Goal: Transaction & Acquisition: Purchase product/service

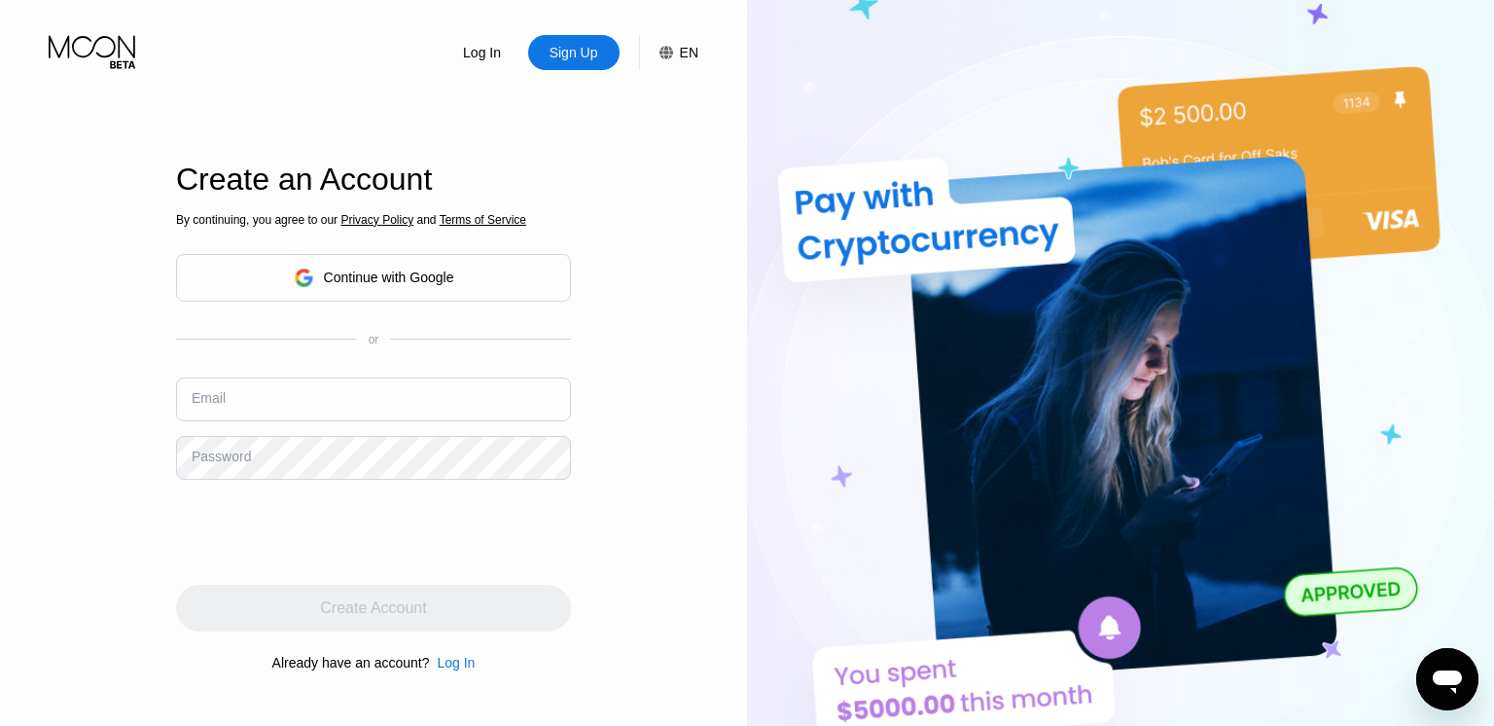
click at [217, 383] on input "text" at bounding box center [373, 399] width 395 height 44
type input "[EMAIL_ADDRESS][DOMAIN_NAME]"
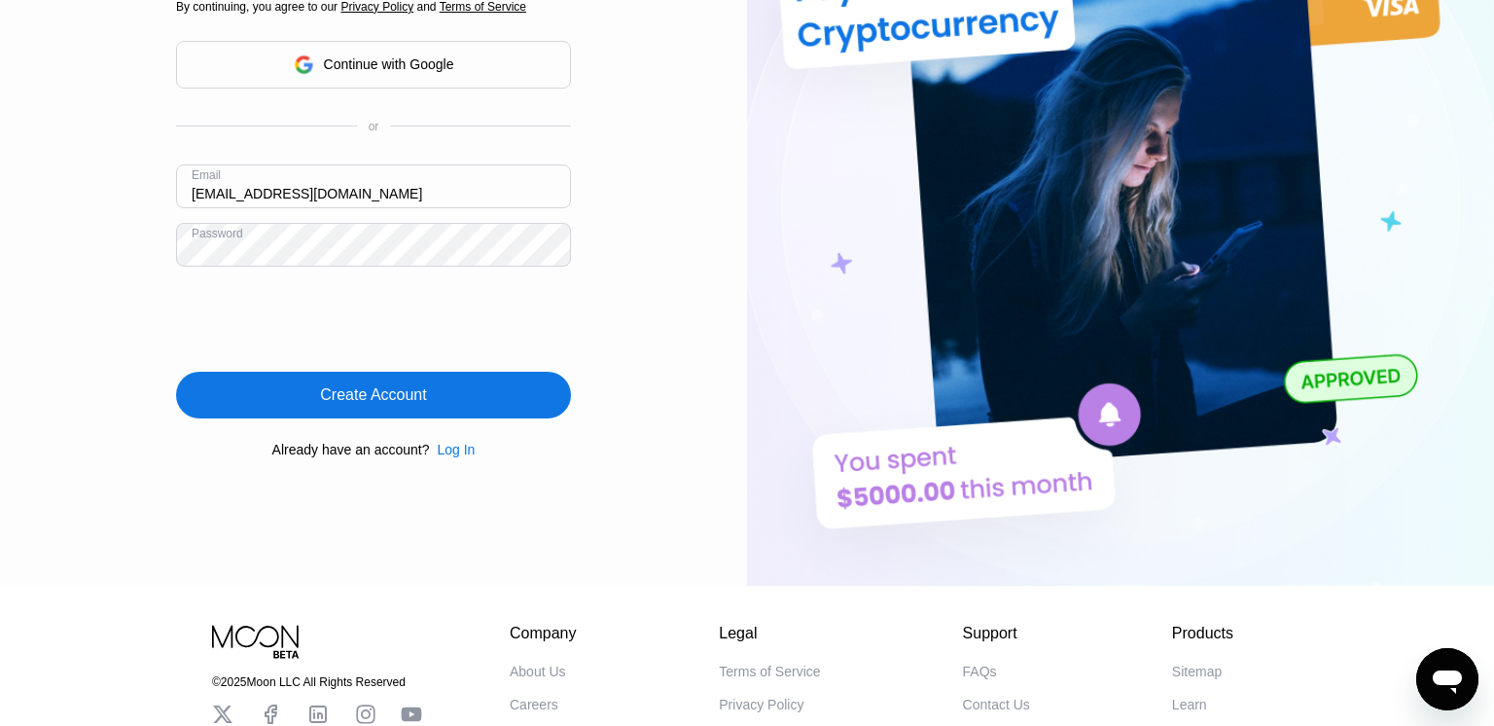
scroll to position [210, 0]
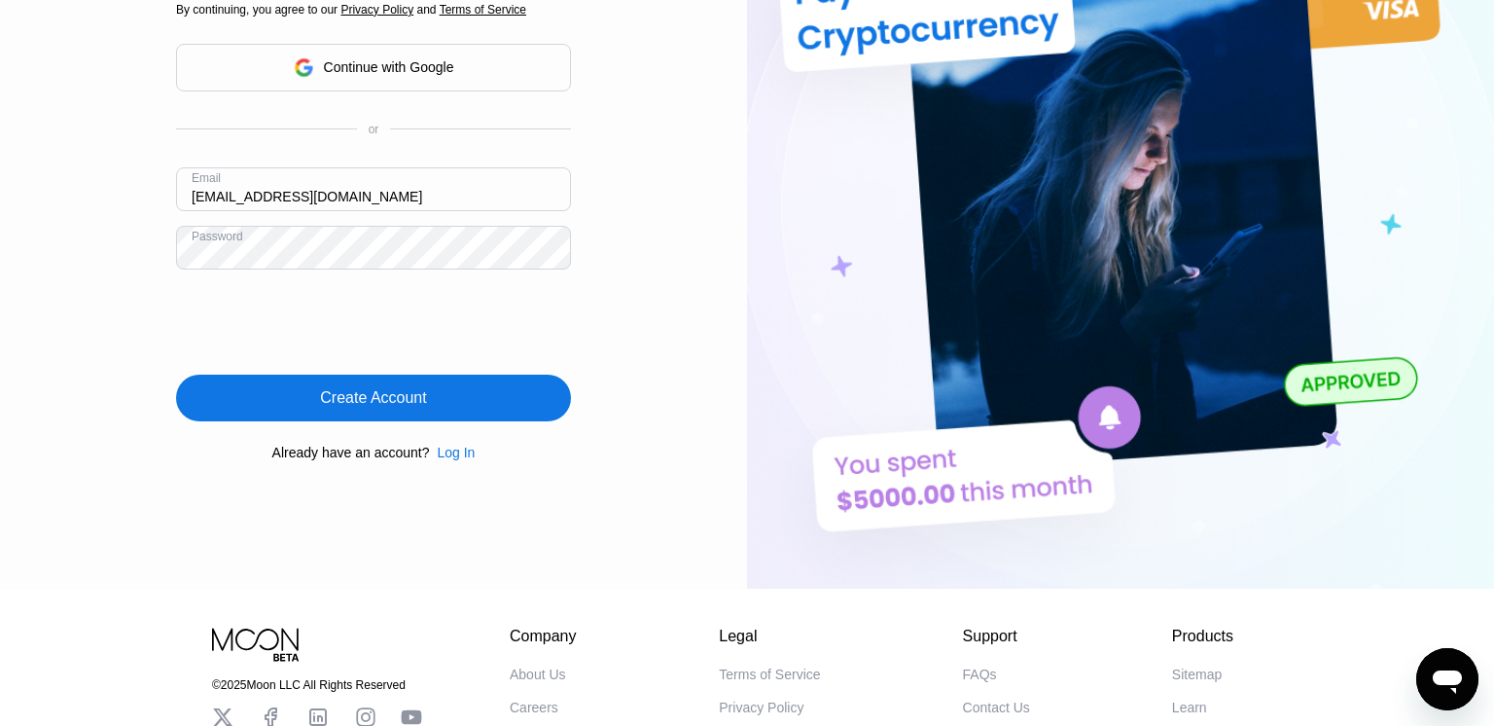
click at [424, 400] on div "Create Account" at bounding box center [373, 397] width 106 height 19
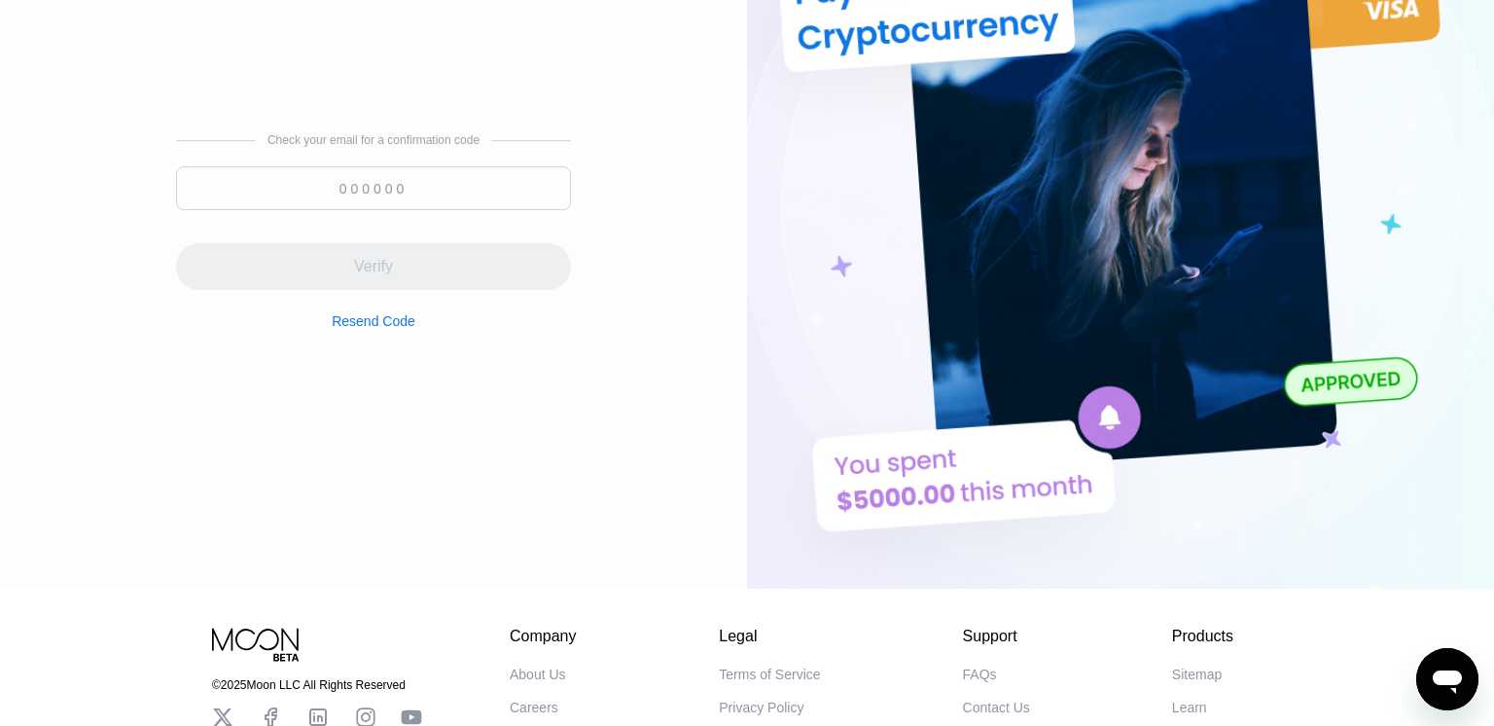
click at [383, 201] on input at bounding box center [373, 188] width 395 height 44
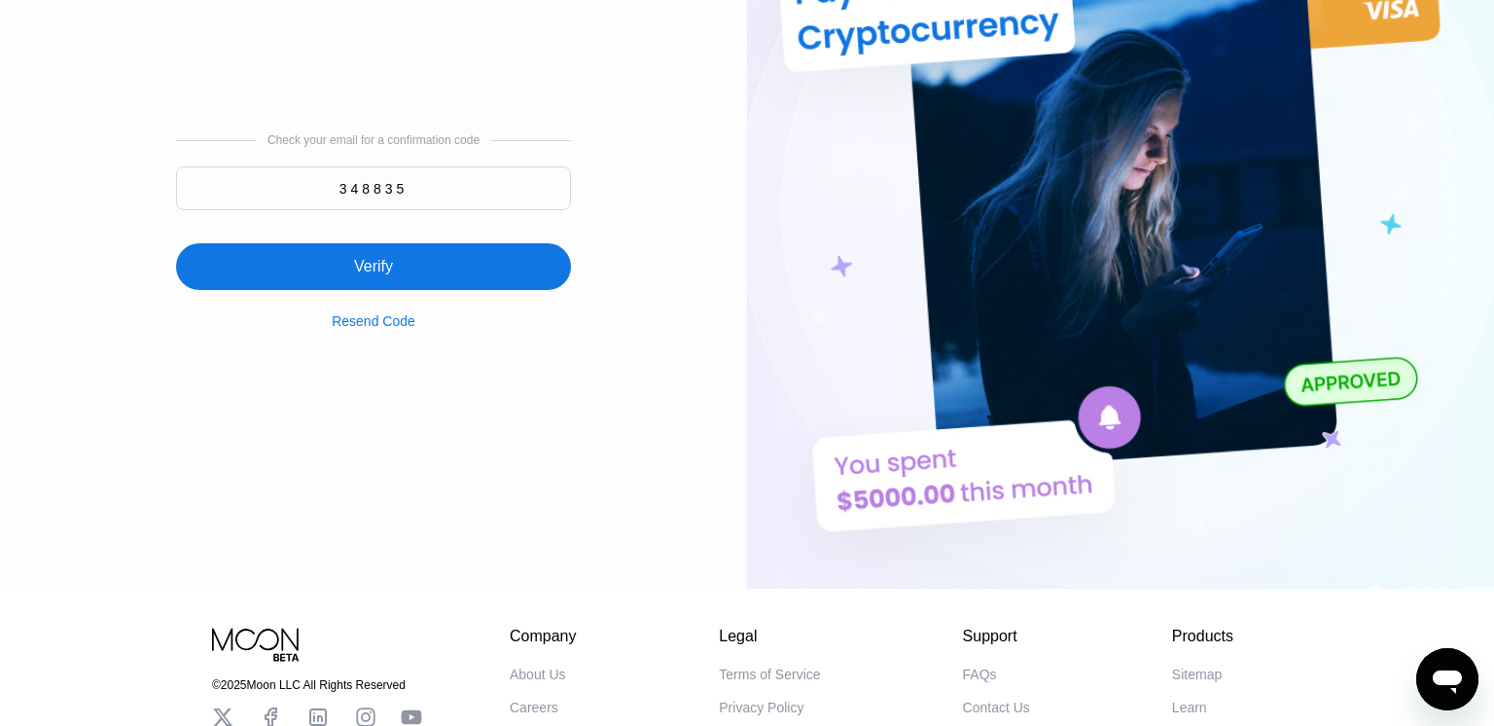
type input "348835"
click at [394, 276] on div "Verify" at bounding box center [373, 266] width 395 height 47
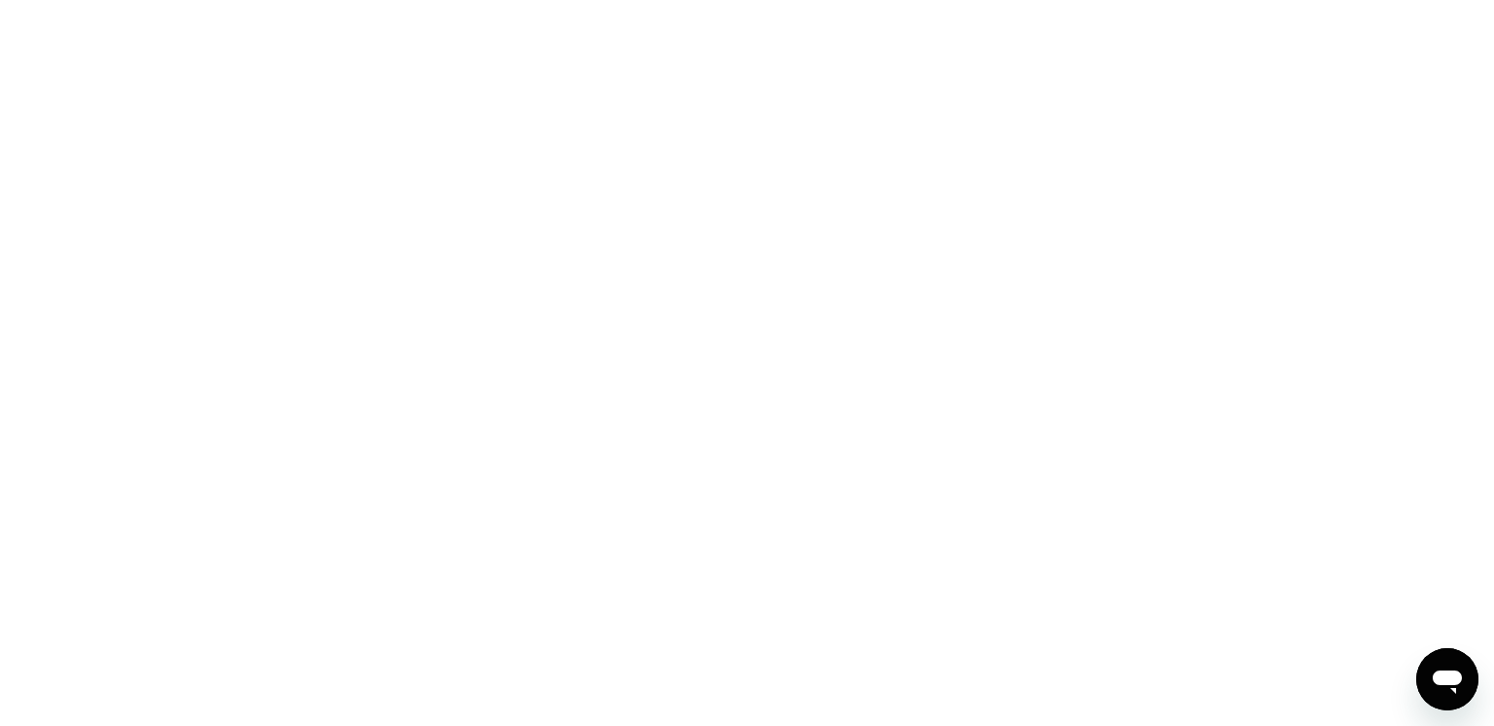
scroll to position [0, 0]
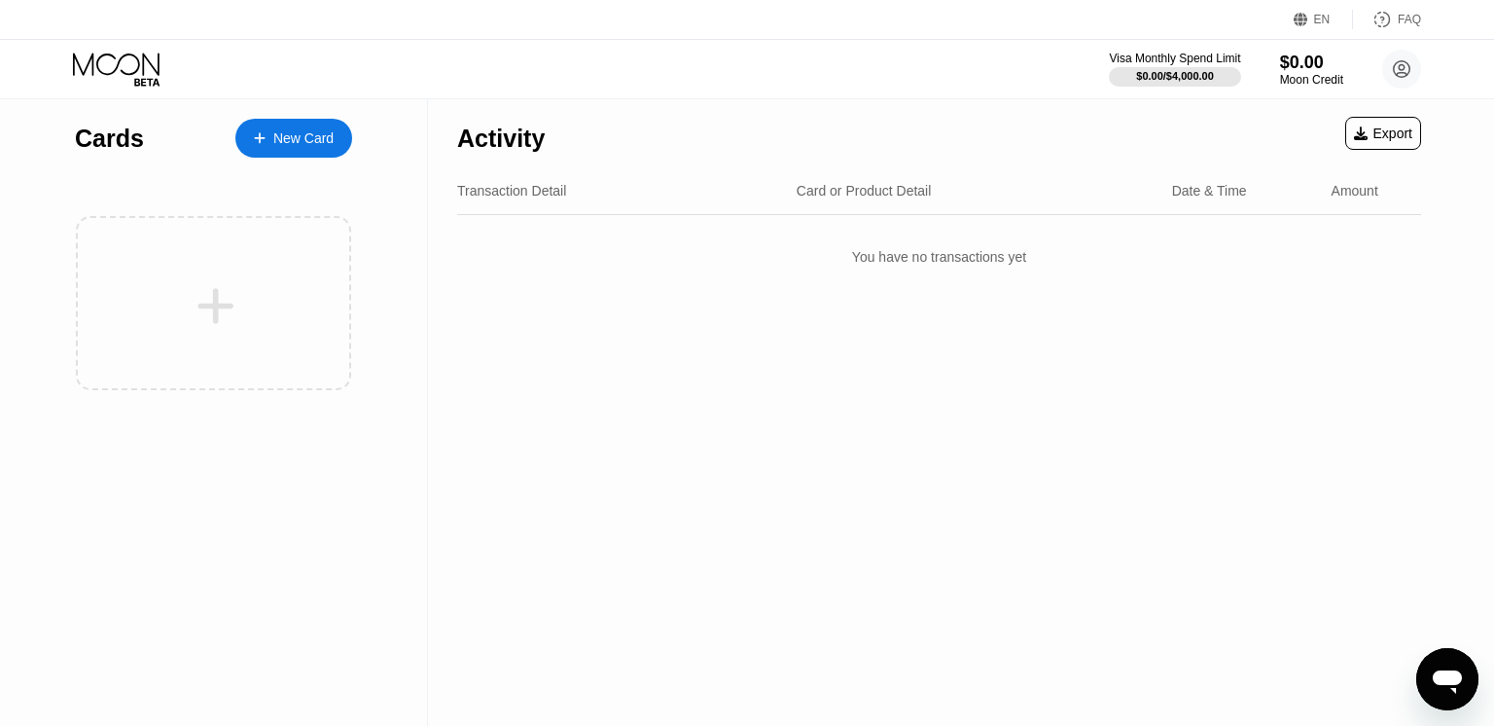
click at [308, 130] on div "New Card" at bounding box center [303, 138] width 60 height 17
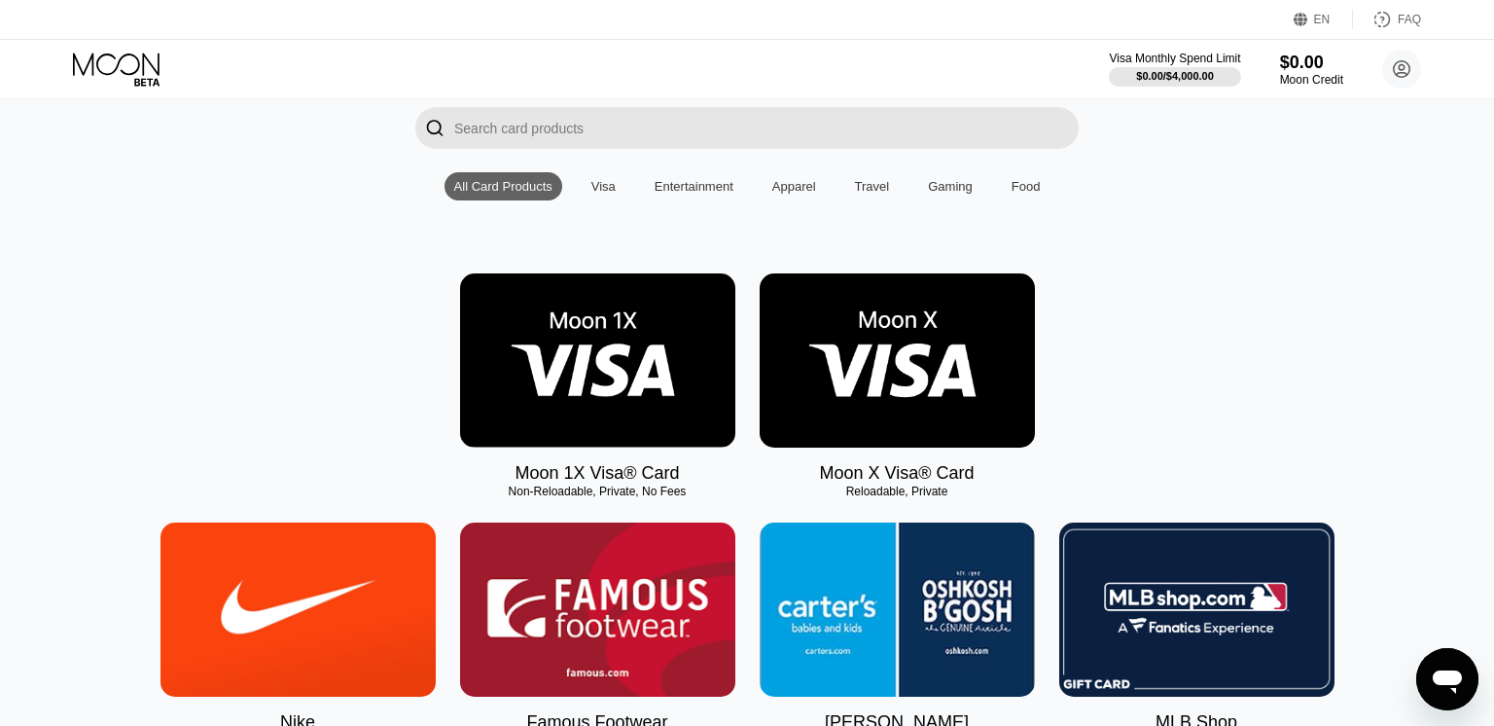
scroll to position [138, 0]
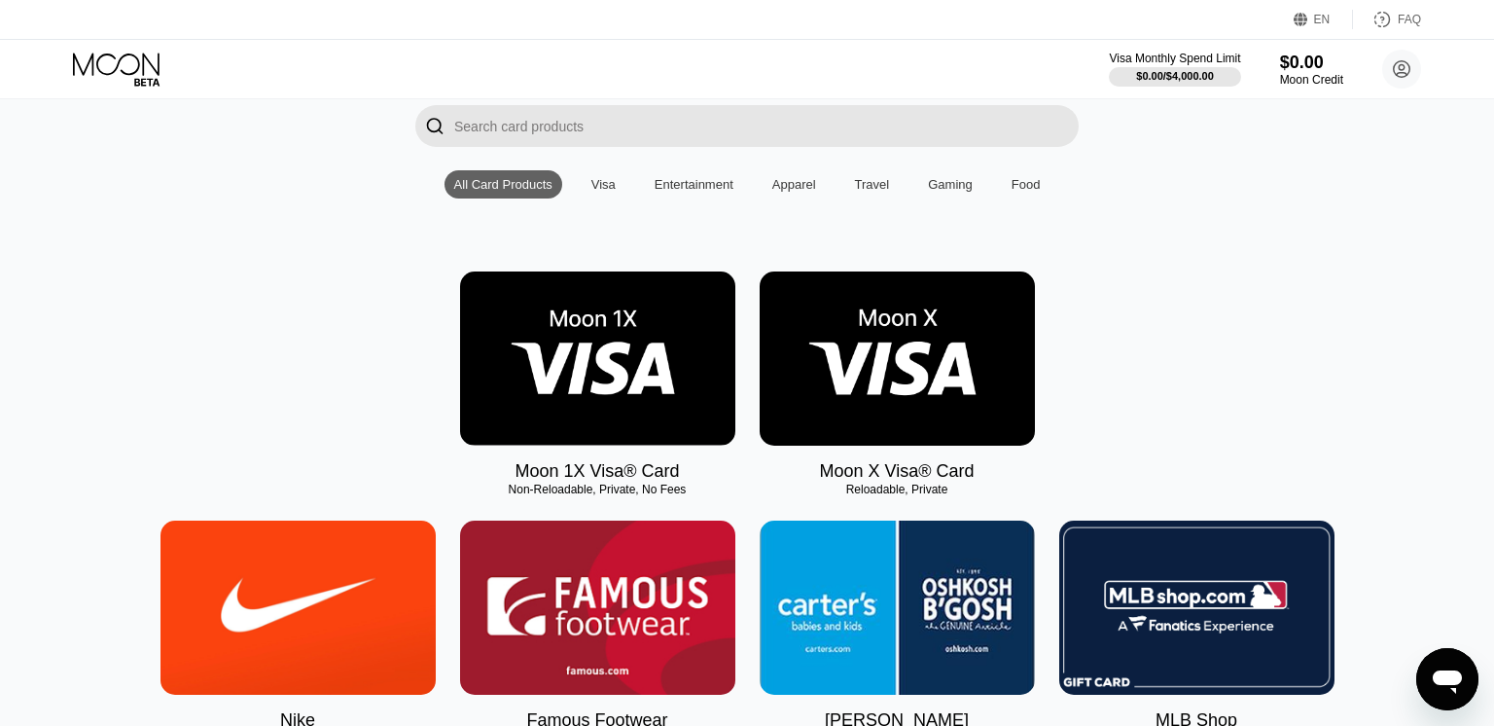
click at [681, 390] on img at bounding box center [597, 358] width 275 height 174
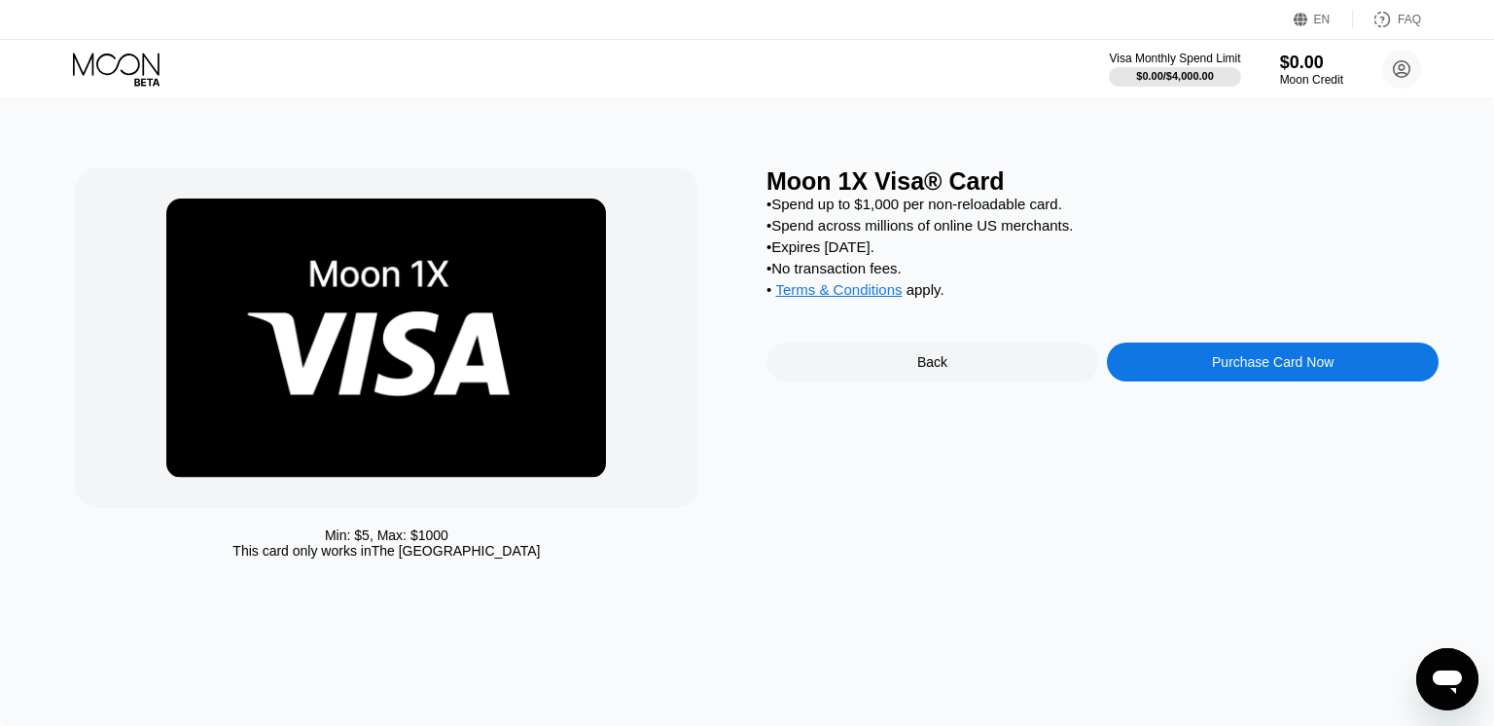
click at [1210, 362] on div "Purchase Card Now" at bounding box center [1273, 361] width 332 height 39
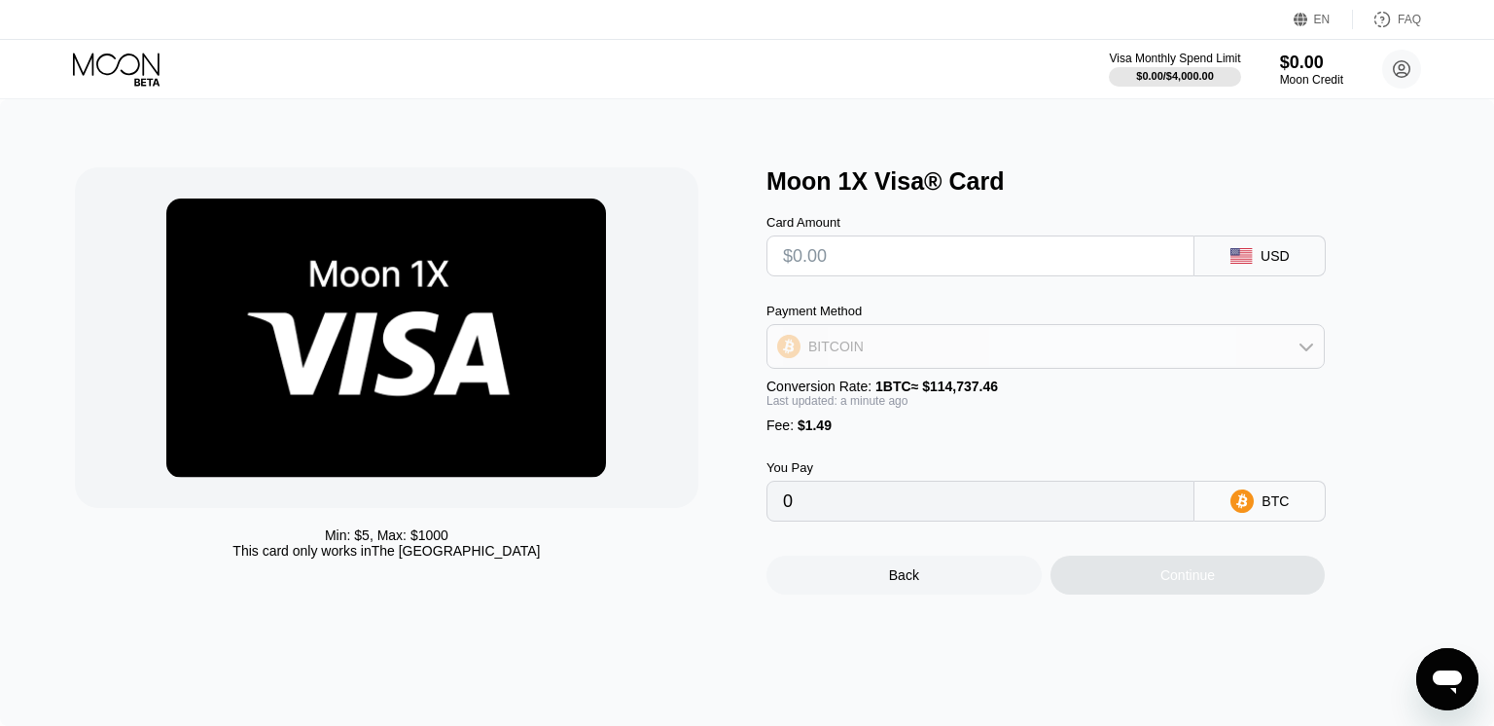
click at [1311, 357] on div "BITCOIN" at bounding box center [1046, 346] width 556 height 39
click at [898, 443] on span "USDT on TRON" at bounding box center [862, 443] width 98 height 16
type input "0.00"
click at [1441, 467] on div "Min: $ 5 , Max: $ 1000 This card only works in The United States Moon 1X Visa® …" at bounding box center [747, 412] width 1494 height 627
click at [837, 240] on input "text" at bounding box center [980, 255] width 395 height 39
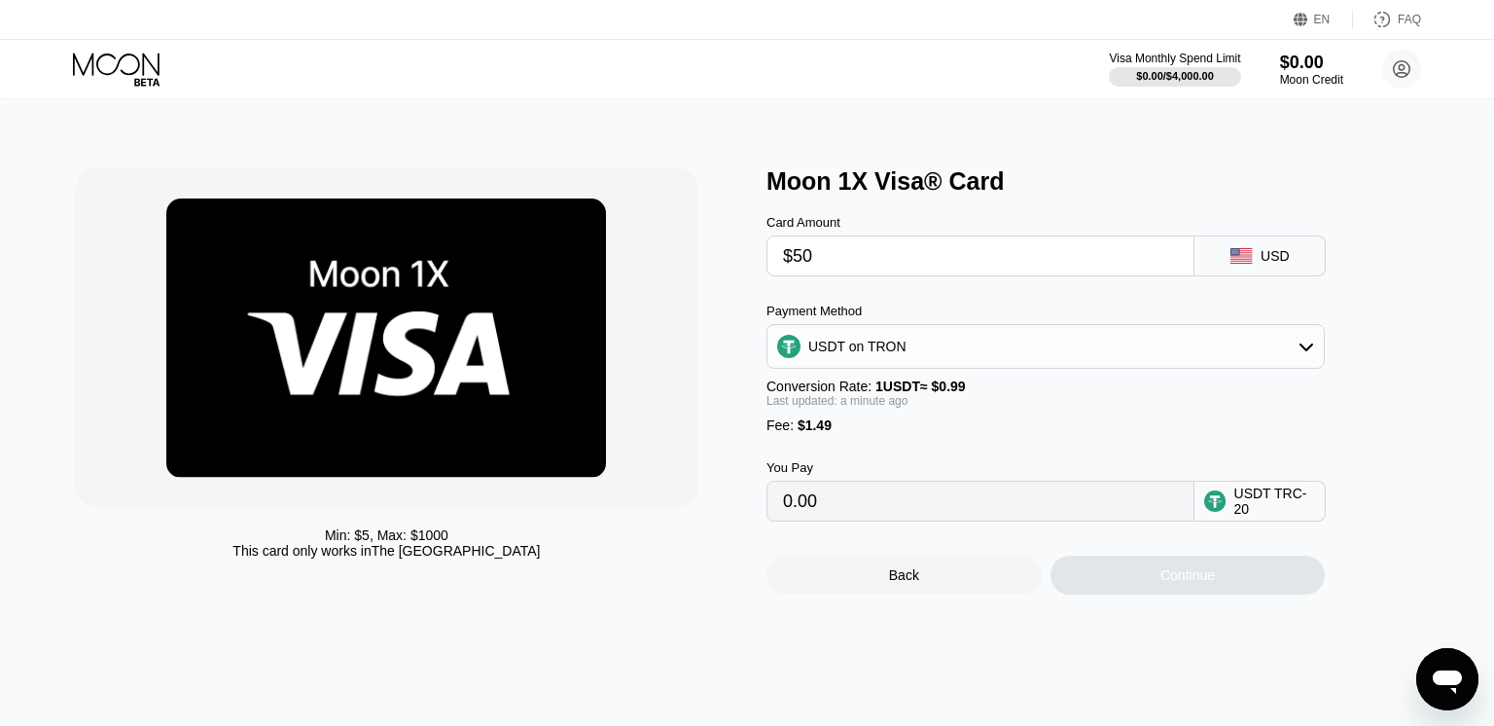
type input "$500"
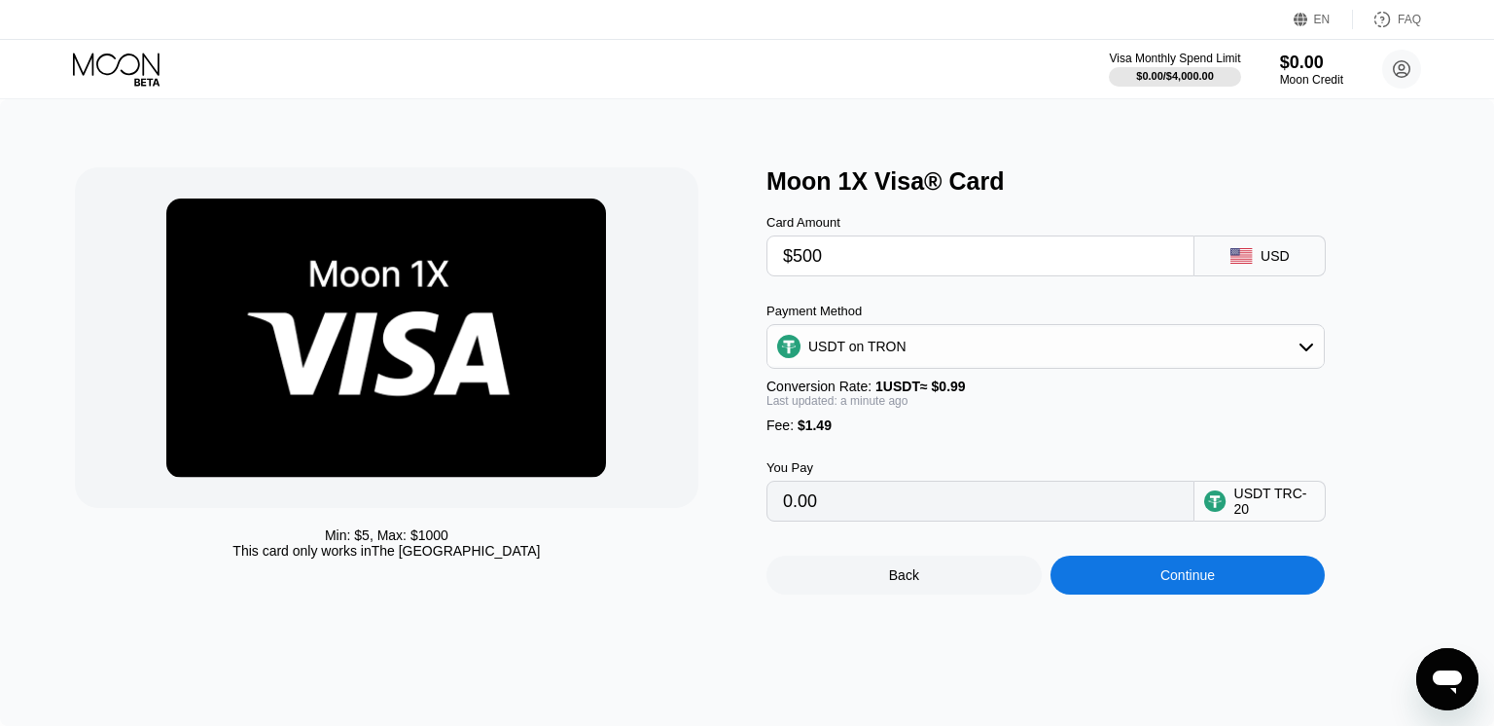
type input "506.56"
type input "$5"
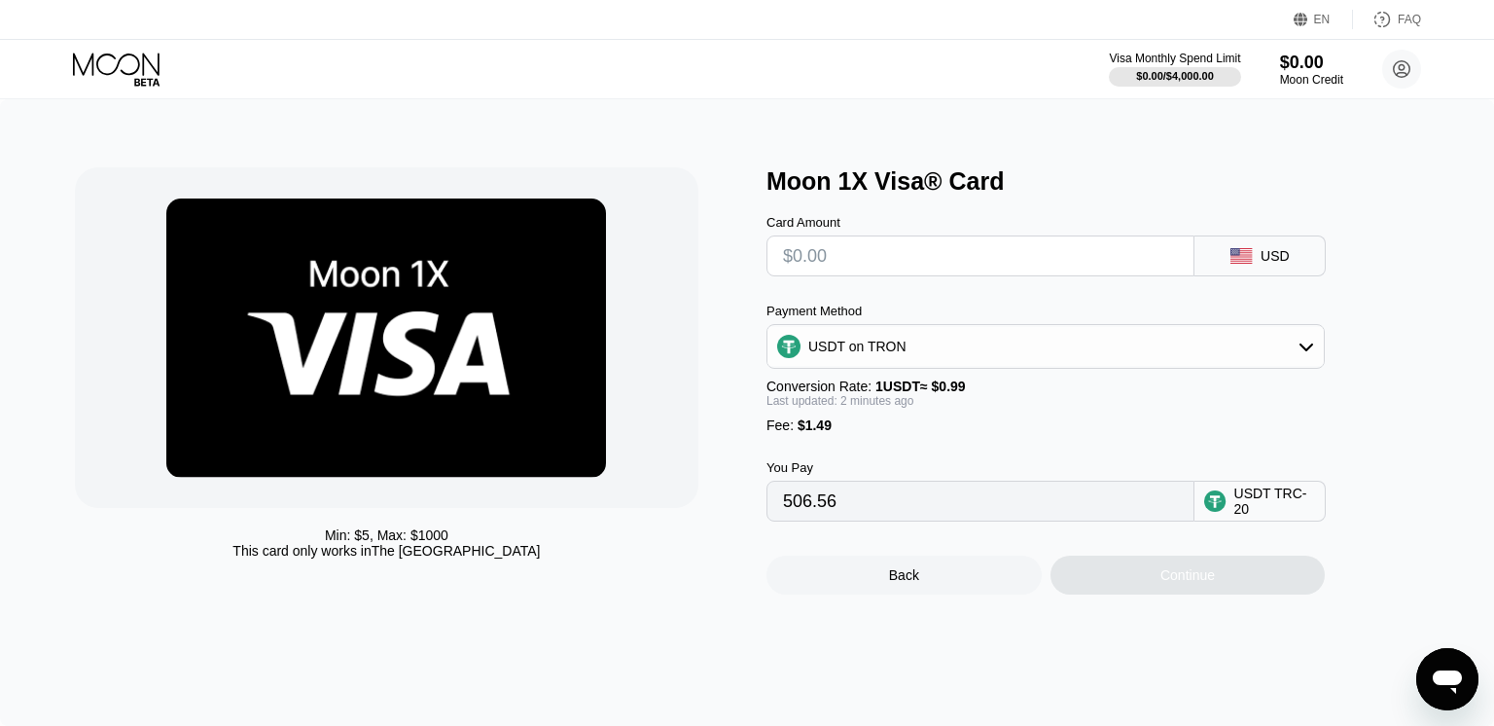
type input "0.00"
type input "$2"
type input "3.53"
type input "$250"
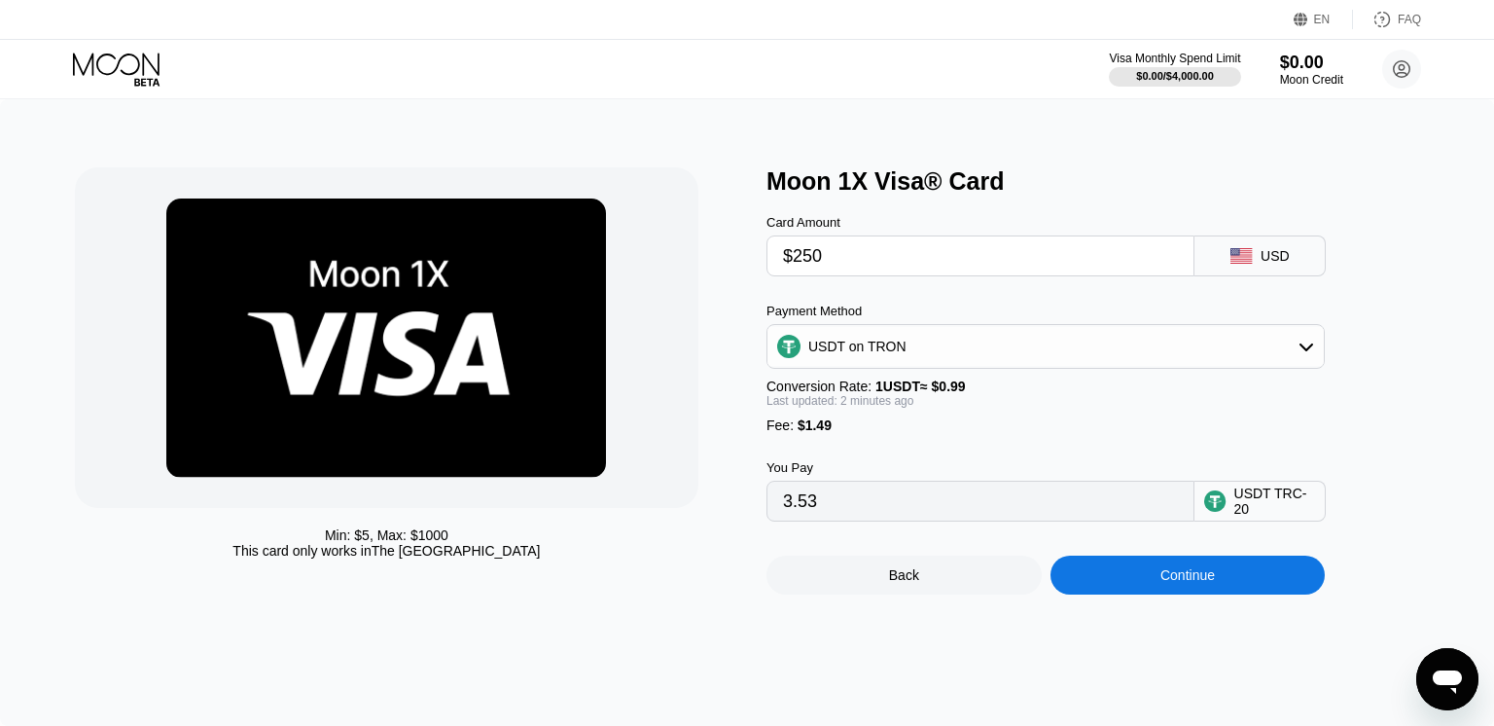
type input "254.03"
type input "$250"
click at [902, 678] on div "Min: $ 5 , Max: $ 1000 This card only works in The United States Moon 1X Visa® …" at bounding box center [747, 412] width 1494 height 627
click at [1213, 578] on div "Continue" at bounding box center [1188, 575] width 54 height 16
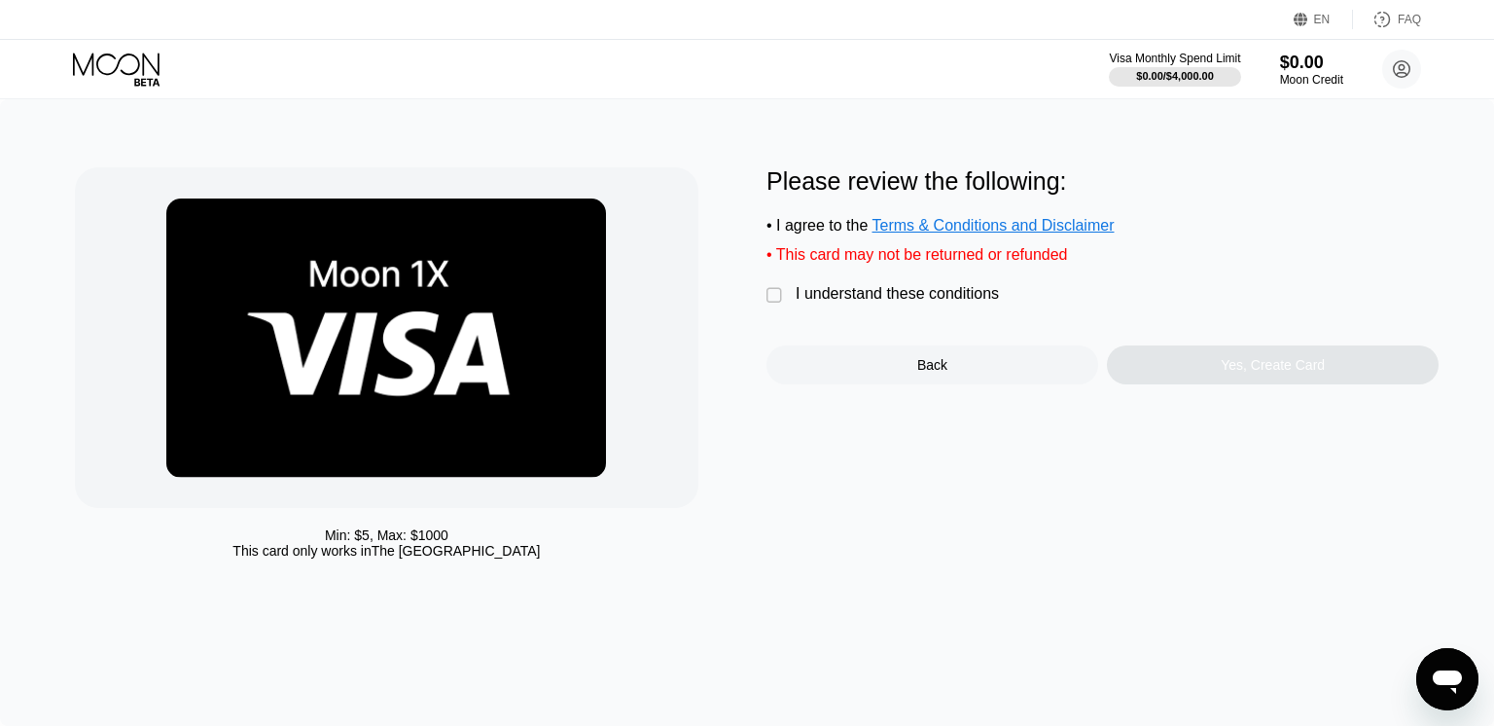
click at [773, 291] on div "" at bounding box center [776, 295] width 19 height 19
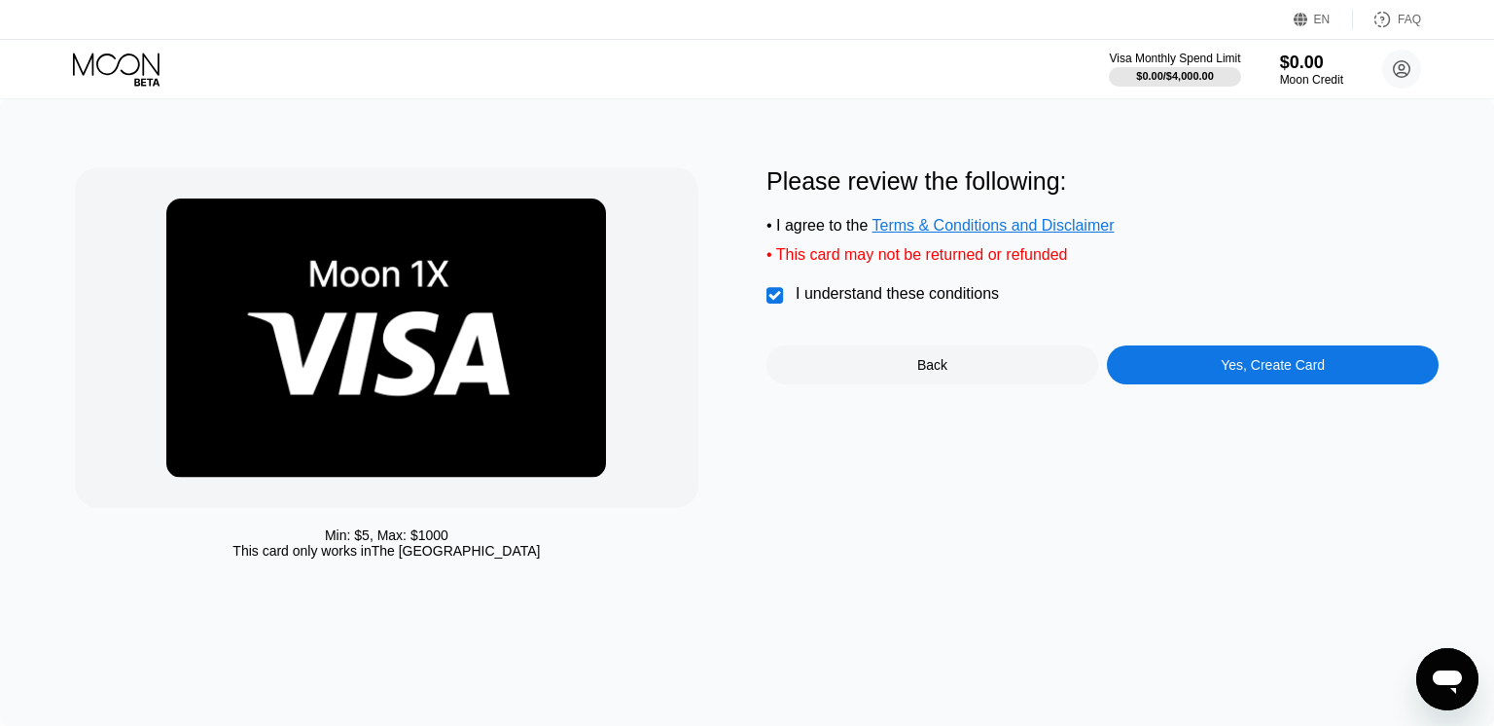
click at [1162, 372] on div "Yes, Create Card" at bounding box center [1273, 364] width 332 height 39
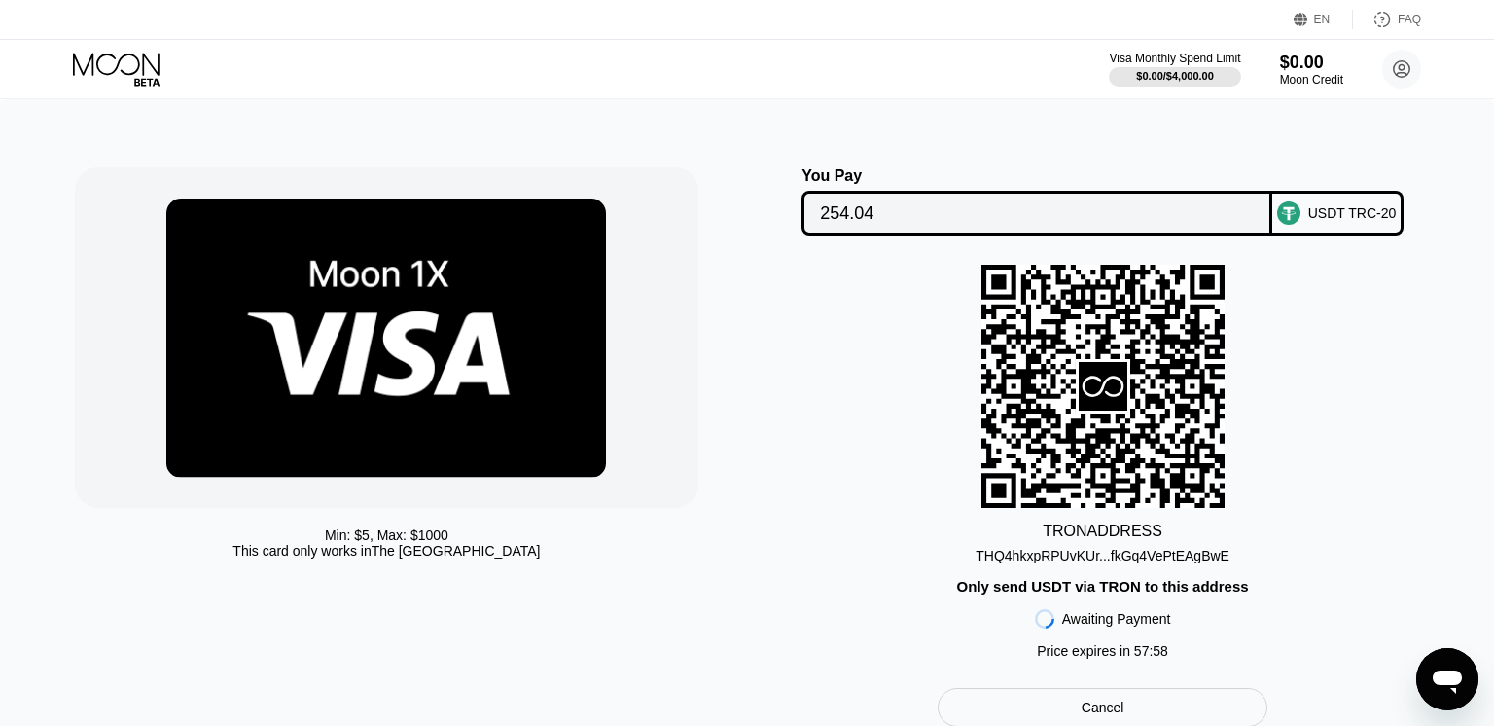
scroll to position [168, 0]
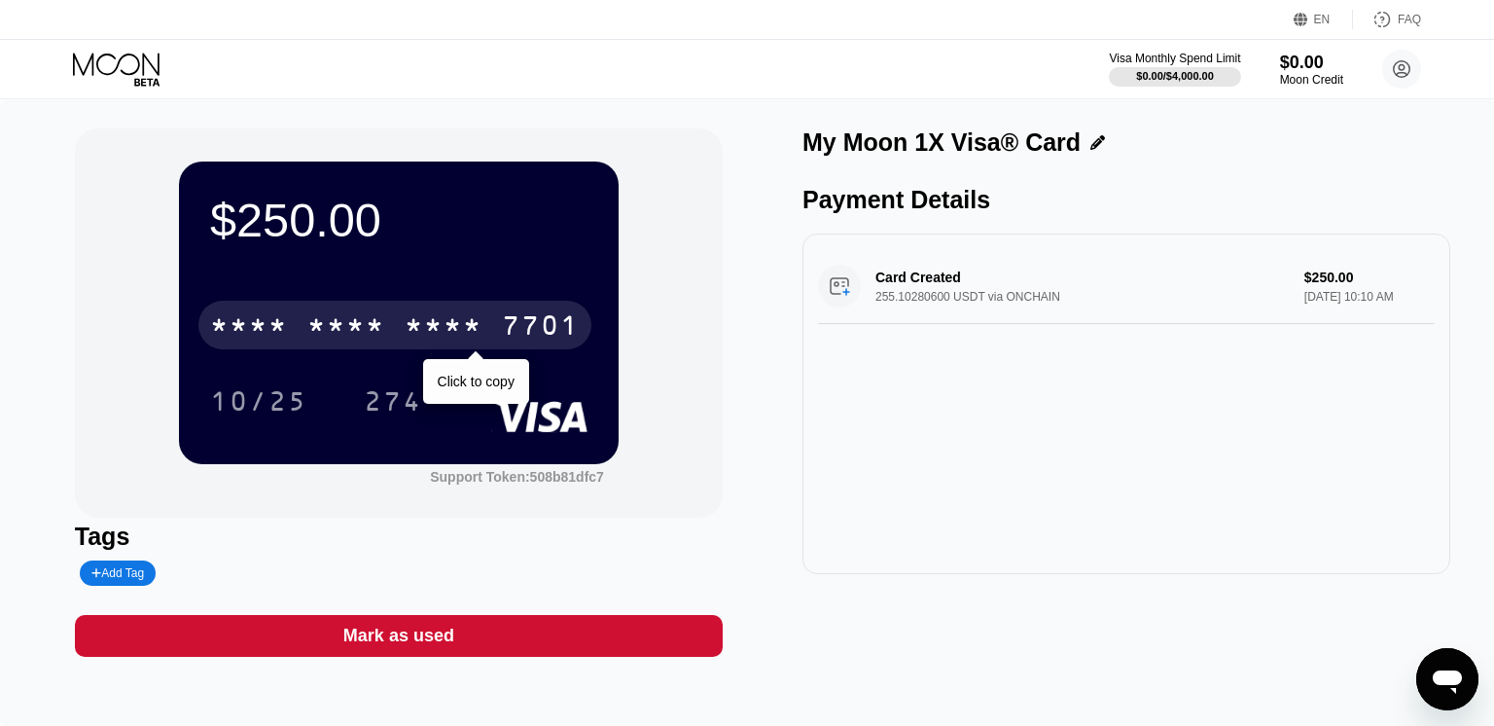
click at [490, 318] on div "* * * * * * * * * * * * 7701" at bounding box center [394, 325] width 393 height 49
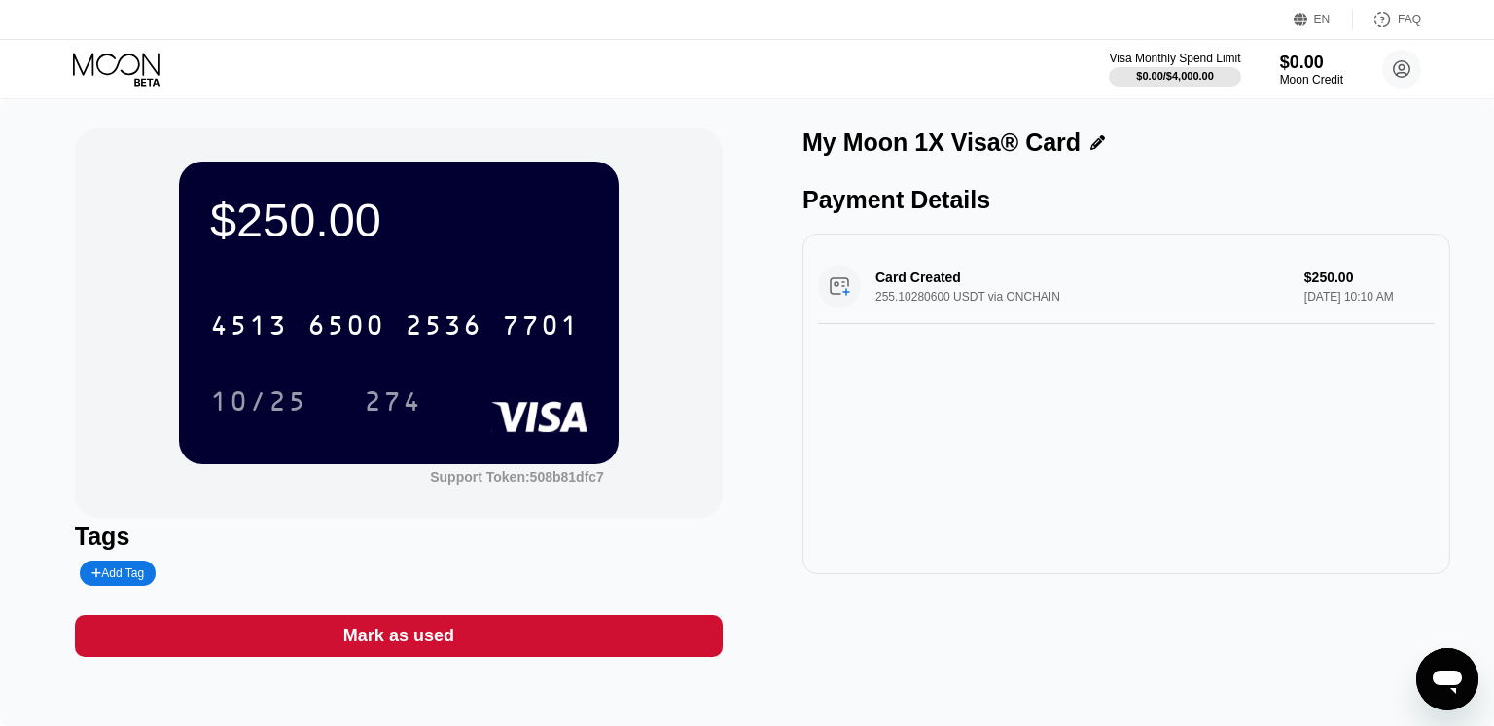
click at [962, 275] on div "Card Created 255.10280600 USDT via ONCHAIN $250.00 Aug 23, 2025 10:10 AM" at bounding box center [1126, 286] width 617 height 75
click at [254, 401] on div "10/25" at bounding box center [258, 403] width 97 height 31
click at [399, 389] on div "274" at bounding box center [393, 403] width 58 height 31
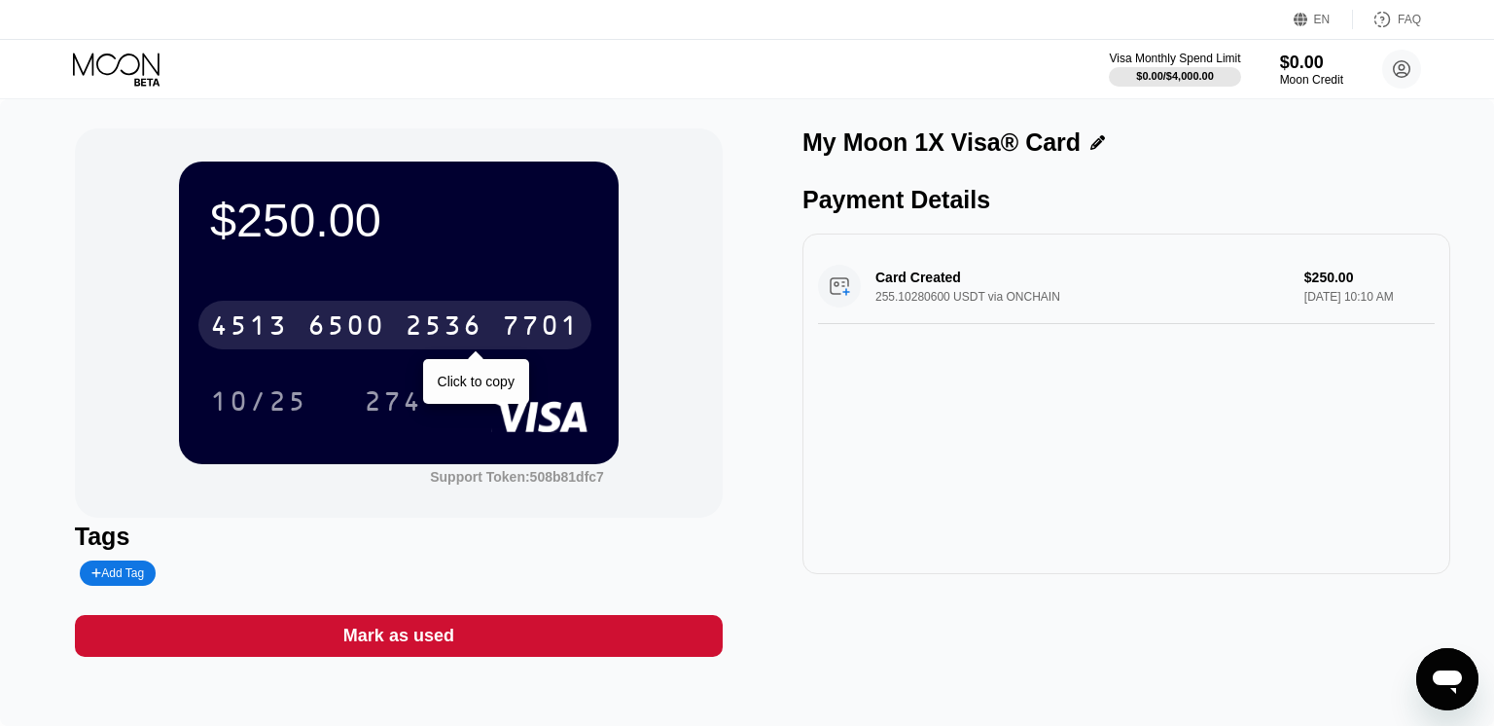
click at [356, 318] on div "6500" at bounding box center [346, 327] width 78 height 31
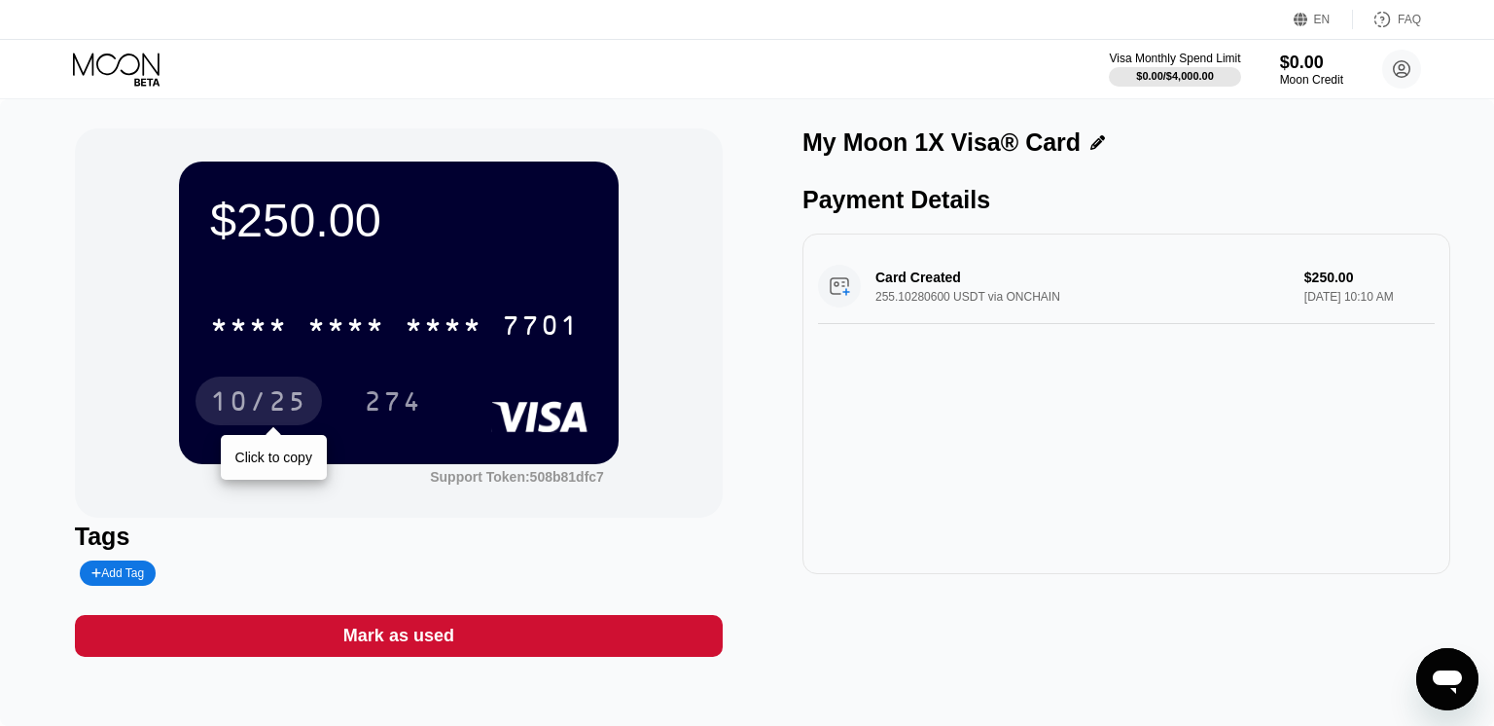
click at [253, 413] on div "10/25" at bounding box center [258, 403] width 97 height 31
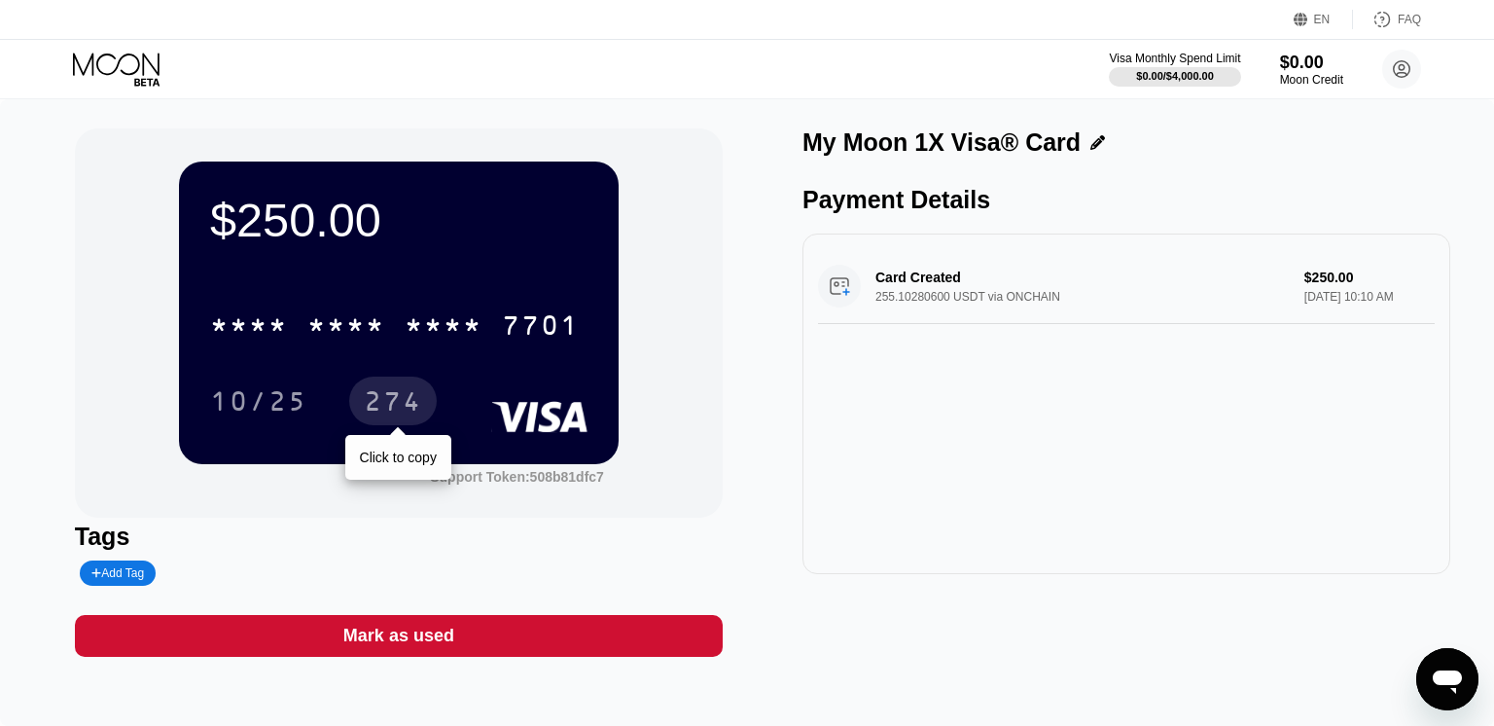
click at [404, 397] on div "274" at bounding box center [393, 403] width 58 height 31
